Goal: Task Accomplishment & Management: Use online tool/utility

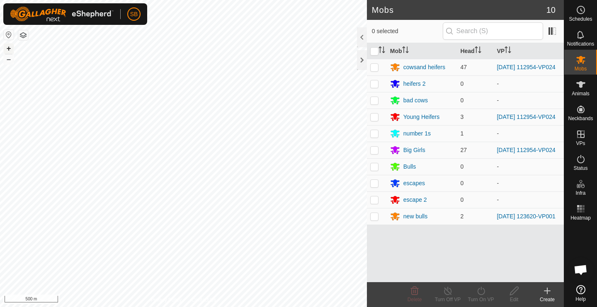
click at [9, 50] on button "+" at bounding box center [9, 49] width 10 height 10
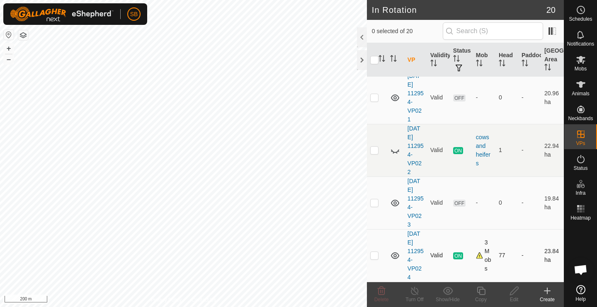
scroll to position [830, 0]
click at [374, 258] on p-checkbox at bounding box center [374, 255] width 8 height 7
checkbox input "true"
click at [481, 291] on icon at bounding box center [481, 291] width 10 height 10
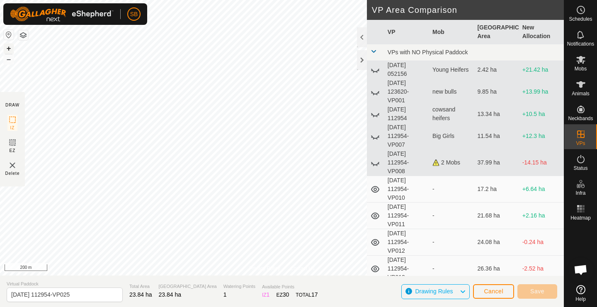
click at [9, 48] on button "+" at bounding box center [9, 49] width 10 height 10
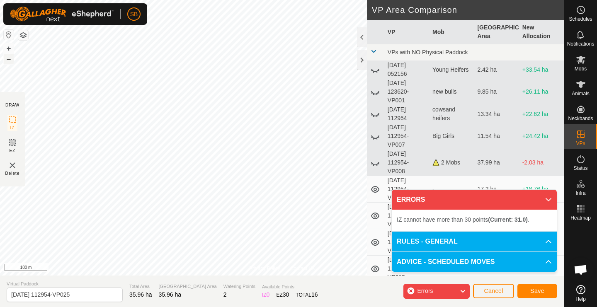
click at [9, 62] on button "–" at bounding box center [9, 59] width 10 height 10
click at [8, 49] on button "+" at bounding box center [9, 49] width 10 height 10
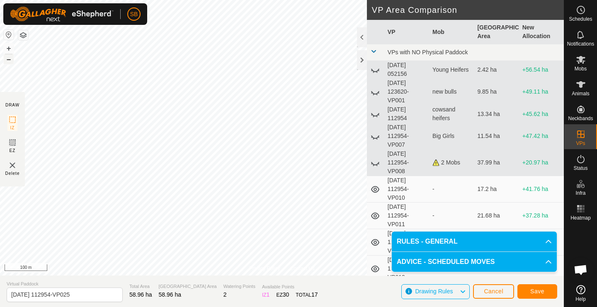
click at [10, 61] on button "–" at bounding box center [9, 59] width 10 height 10
click at [543, 291] on span "Save" at bounding box center [537, 291] width 14 height 7
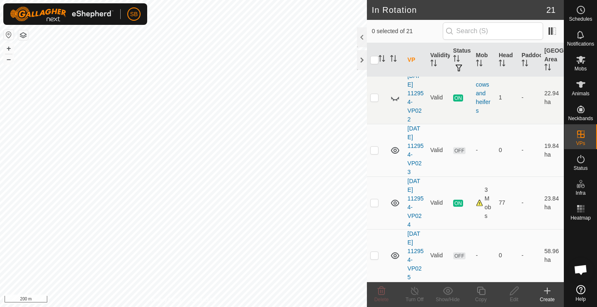
scroll to position [883, 0]
click at [584, 65] on es-mob-svg-icon at bounding box center [580, 59] width 15 height 13
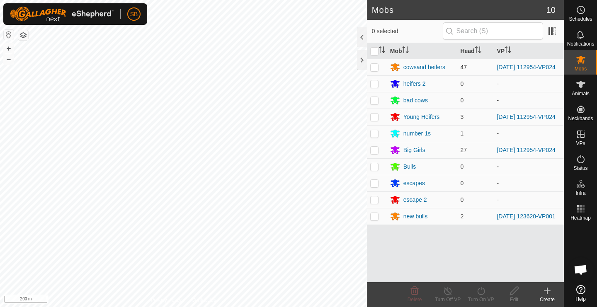
click at [373, 68] on p-checkbox at bounding box center [374, 67] width 8 height 7
checkbox input "true"
click at [376, 117] on p-checkbox at bounding box center [374, 117] width 8 height 7
checkbox input "true"
click at [375, 153] on p-checkbox at bounding box center [374, 150] width 8 height 7
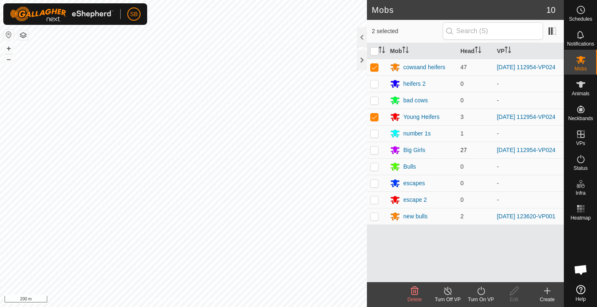
checkbox input "true"
click at [482, 297] on div "Turn On VP" at bounding box center [480, 299] width 33 height 7
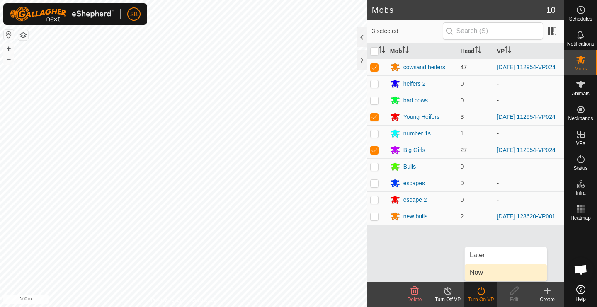
click at [486, 272] on link "Now" at bounding box center [506, 273] width 82 height 17
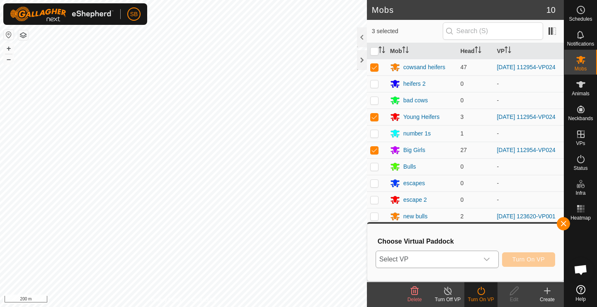
click at [487, 261] on icon "dropdown trigger" at bounding box center [487, 259] width 7 height 7
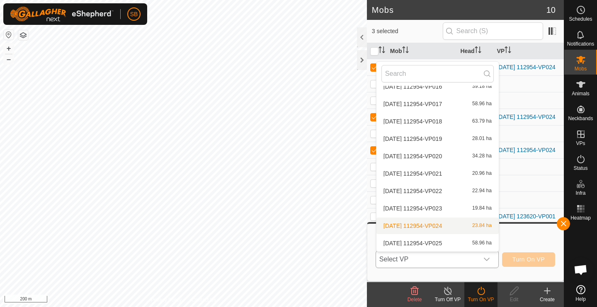
scroll to position [218, 0]
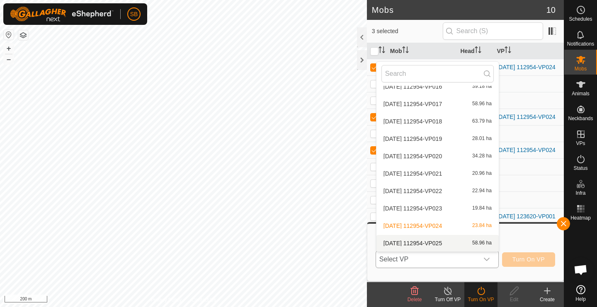
click at [449, 244] on li "2025-08-11 112954-VP025 58.96 ha" at bounding box center [438, 243] width 122 height 17
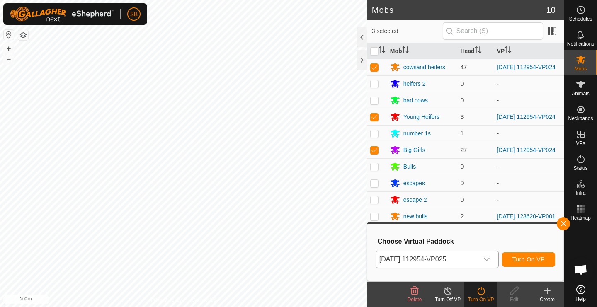
click at [534, 261] on span "Turn On VP" at bounding box center [529, 259] width 32 height 7
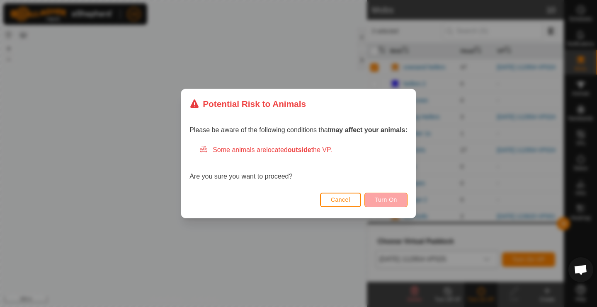
click at [389, 200] on span "Turn On" at bounding box center [386, 200] width 22 height 7
